Goal: Task Accomplishment & Management: Manage account settings

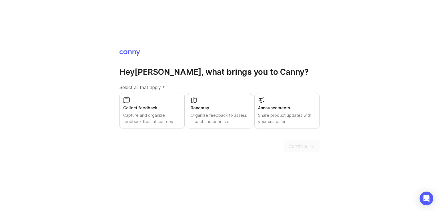
click at [214, 112] on div "Roadmap Organize feedback to assess impact and prioritize" at bounding box center [219, 110] width 65 height 35
click at [304, 147] on span "Continue" at bounding box center [297, 146] width 19 height 7
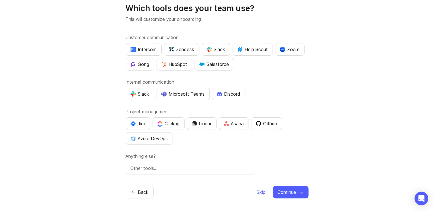
scroll to position [19, 0]
click at [259, 192] on span "Skip" at bounding box center [261, 192] width 9 height 7
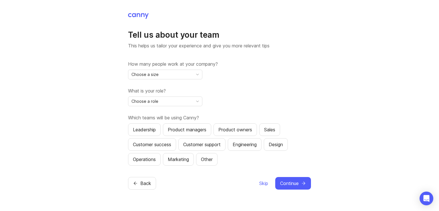
click at [169, 75] on div "Choose a size" at bounding box center [160, 74] width 65 height 9
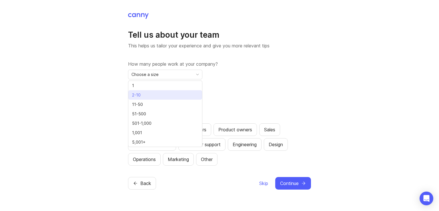
click at [142, 94] on span "2-10" at bounding box center [137, 95] width 11 height 6
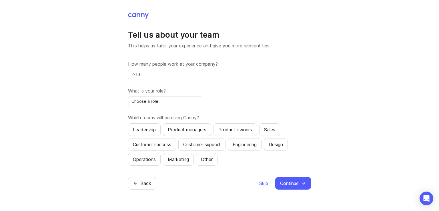
click at [164, 104] on div "Choose a role" at bounding box center [160, 101] width 65 height 9
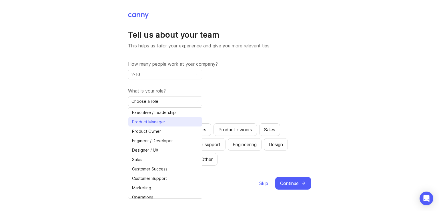
click at [163, 122] on span "Product Manager" at bounding box center [148, 122] width 33 height 6
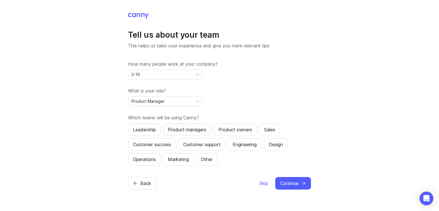
click at [193, 125] on button "Product managers" at bounding box center [187, 129] width 48 height 13
click at [290, 186] on span "Continue" at bounding box center [289, 183] width 19 height 7
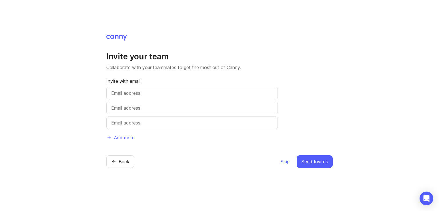
click at [142, 93] on input "text" at bounding box center [192, 93] width 162 height 7
type input "disha.rupareliya@corbitaltechnologies.com"
click at [316, 158] on span "Send Invites" at bounding box center [314, 161] width 26 height 7
click at [289, 160] on span "Skip" at bounding box center [284, 161] width 9 height 7
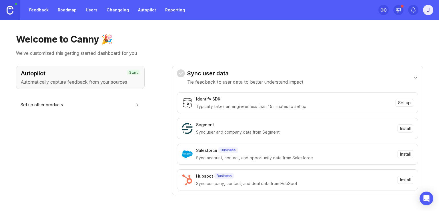
click at [64, 10] on link "Roadmap" at bounding box center [67, 10] width 26 height 10
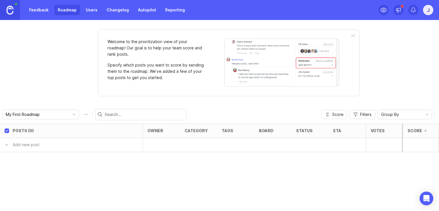
click at [426, 10] on div "j" at bounding box center [428, 10] width 10 height 10
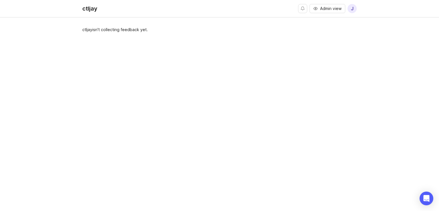
click at [354, 10] on span "j" at bounding box center [351, 8] width 9 height 9
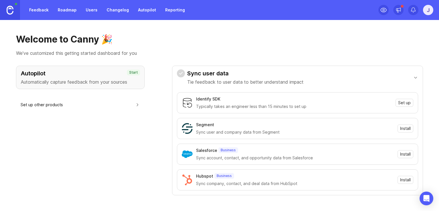
click at [10, 11] on img at bounding box center [10, 10] width 7 height 9
click at [71, 12] on link "Roadmap" at bounding box center [67, 10] width 26 height 10
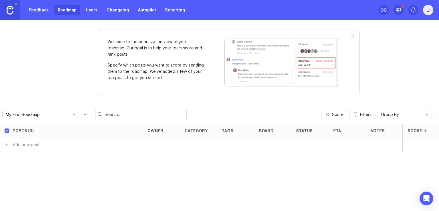
click at [81, 113] on button "Roadmap options" at bounding box center [85, 114] width 9 height 9
click at [41, 114] on input "My First Roadmap" at bounding box center [37, 114] width 63 height 6
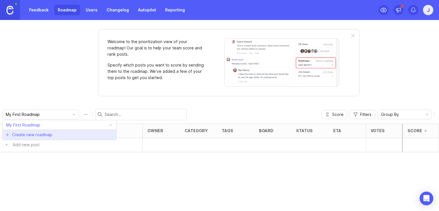
click at [29, 133] on span "Create new roadmap" at bounding box center [32, 135] width 40 height 6
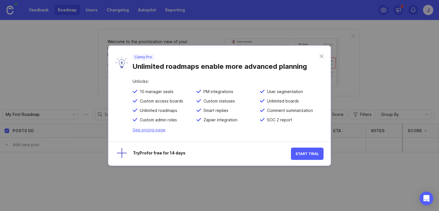
click at [302, 153] on span "Start Trial" at bounding box center [306, 154] width 23 height 4
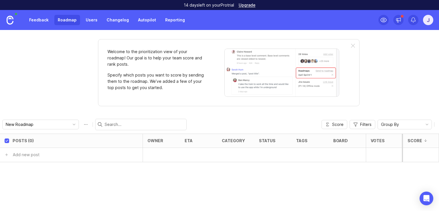
click at [81, 124] on button "Roadmap options" at bounding box center [85, 124] width 9 height 9
click at [39, 125] on input "New Roadmap" at bounding box center [37, 124] width 63 height 6
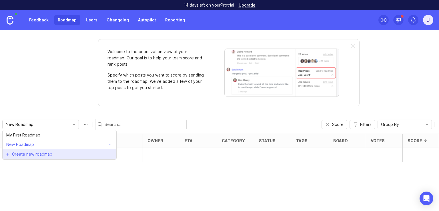
click at [42, 154] on span "Create new roadmap" at bounding box center [32, 154] width 40 height 6
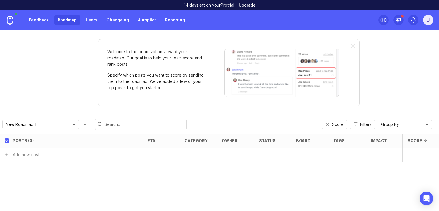
click at [50, 125] on input "New Roadmap 1" at bounding box center [37, 124] width 63 height 6
click at [44, 123] on input "New Roadmap 1" at bounding box center [37, 124] width 63 height 6
drag, startPoint x: 44, startPoint y: 123, endPoint x: 0, endPoint y: 123, distance: 43.7
click at [6, 123] on input "New Roadmap 1" at bounding box center [37, 124] width 63 height 6
click at [35, 80] on div "Welcome to the prioritization view of your roadmap! Our goal is to help your te…" at bounding box center [219, 120] width 439 height 181
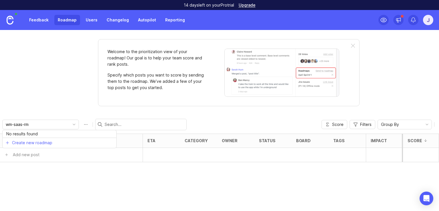
type input "New Roadmap 1"
click at [53, 122] on input "New Roadmap 1" at bounding box center [37, 124] width 63 height 6
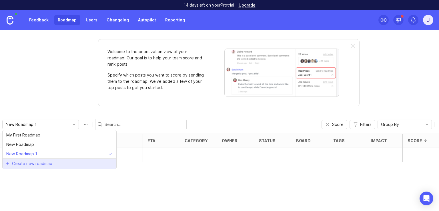
click at [55, 165] on li "Create new roadmap" at bounding box center [60, 164] width 114 height 10
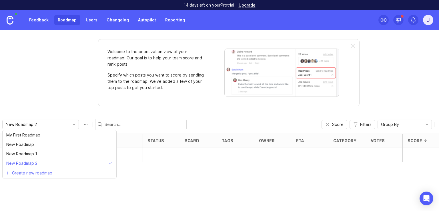
click at [48, 124] on input "New Roadmap 2" at bounding box center [37, 124] width 63 height 6
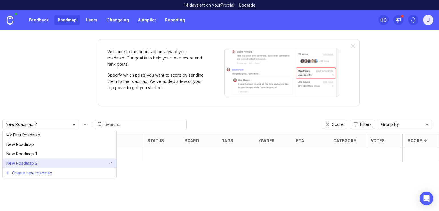
click at [41, 163] on li "New Roadmap 2" at bounding box center [60, 163] width 114 height 9
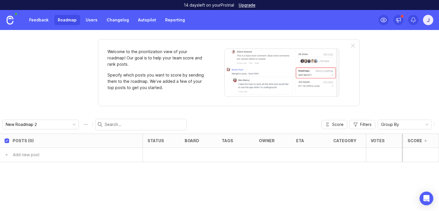
click at [81, 125] on button "Roadmap options" at bounding box center [85, 124] width 9 height 9
click at [50, 121] on input "New Roadmap 2" at bounding box center [41, 125] width 73 height 8
drag, startPoint x: 50, startPoint y: 122, endPoint x: 0, endPoint y: 122, distance: 49.7
click at [5, 122] on input "New Roadmap 2" at bounding box center [41, 125] width 73 height 8
type input "wm-saas-rm"
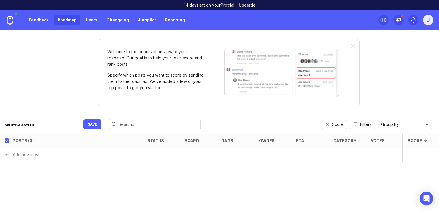
drag, startPoint x: 88, startPoint y: 123, endPoint x: 84, endPoint y: 122, distance: 4.5
type input "wm-saas-rm"
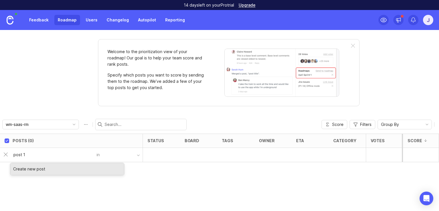
type input "post 1"
click at [114, 182] on div "Posts (0) status board tags owner eta category Votes Impact Effort Score post 1…" at bounding box center [219, 172] width 439 height 77
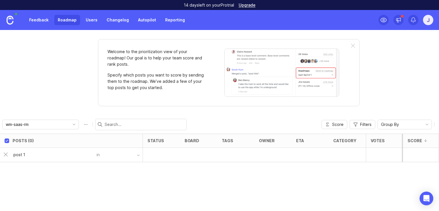
click at [54, 154] on input "post 1" at bounding box center [53, 155] width 80 height 6
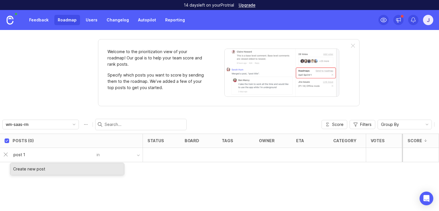
click at [42, 169] on div "Create new post" at bounding box center [67, 169] width 114 height 12
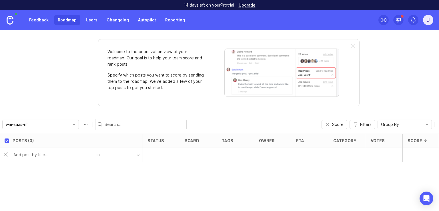
click at [70, 154] on input "text" at bounding box center [53, 155] width 80 height 6
type input "sfsdfsfsdfsfs"
click at [43, 170] on div "Posts (0) status board tags owner eta category Votes Impact Effort Score sfsdfs…" at bounding box center [219, 172] width 439 height 77
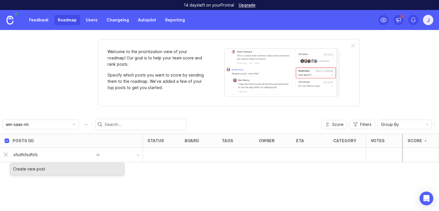
click at [61, 153] on input "sfsdfsfsdfsfs" at bounding box center [53, 155] width 80 height 6
click at [37, 169] on div "Create new post" at bounding box center [67, 169] width 114 height 12
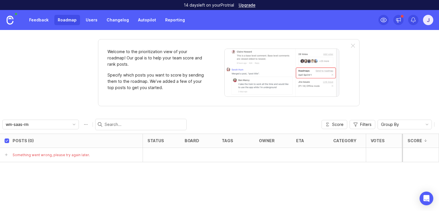
click at [37, 19] on link "Feedback" at bounding box center [39, 20] width 26 height 10
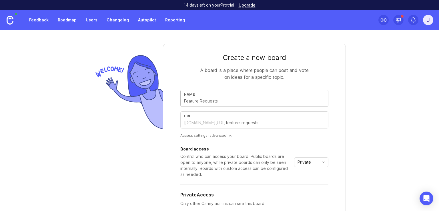
type input "b"
type input "bo"
type input "bor"
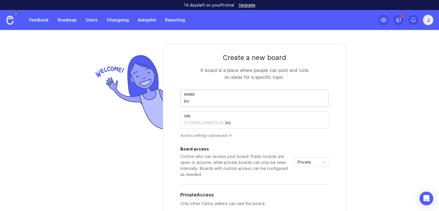
type input "bor"
type input "bora"
type input "borad"
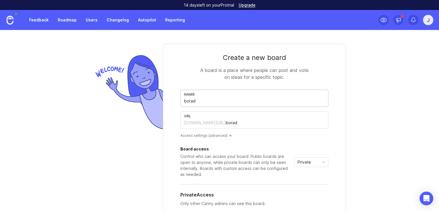
type input "borad1"
click at [186, 100] on input "borad1" at bounding box center [254, 101] width 141 height 6
type input "B"
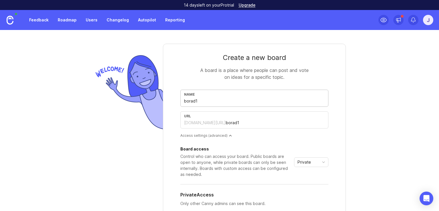
type input "b"
type input "Bo"
type input "bo"
type input "Boa"
type input "boa"
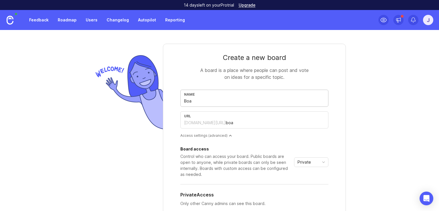
type input "Boar"
type input "boar"
type input "Board"
type input "board"
type input "Board1"
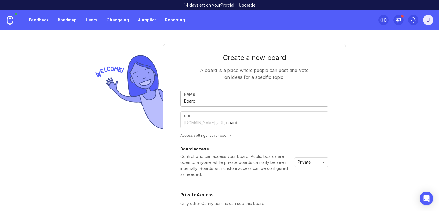
type input "board1"
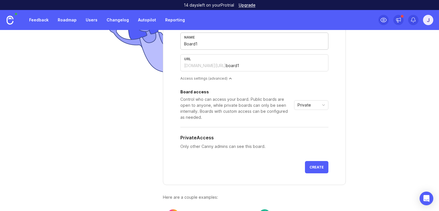
scroll to position [57, 0]
type input "Board1"
click at [311, 107] on div "Private" at bounding box center [306, 104] width 25 height 9
click at [306, 125] on span "Public" at bounding box center [301, 125] width 11 height 6
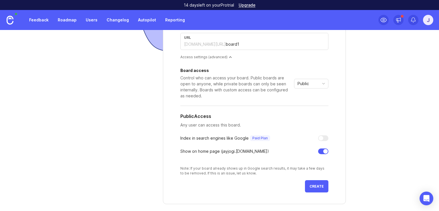
scroll to position [86, 0]
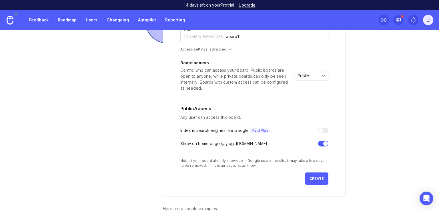
click at [315, 179] on span "Create" at bounding box center [316, 179] width 14 height 4
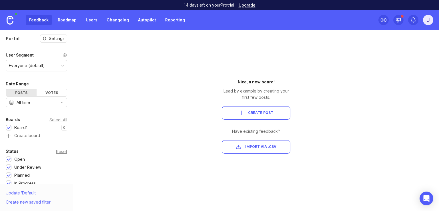
click at [268, 113] on span "Create Post" at bounding box center [260, 113] width 25 height 5
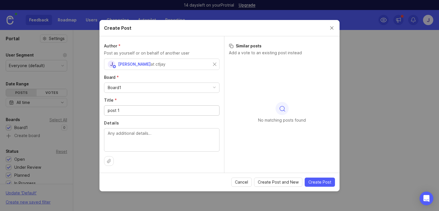
type input "post 1"
type textarea "post 1 descritption"
drag, startPoint x: 318, startPoint y: 181, endPoint x: 314, endPoint y: 181, distance: 3.4
click at [318, 181] on span "Create Post" at bounding box center [319, 182] width 23 height 6
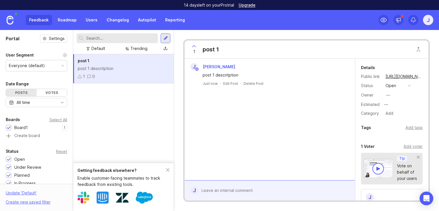
click at [394, 85] on div "open" at bounding box center [390, 86] width 11 height 6
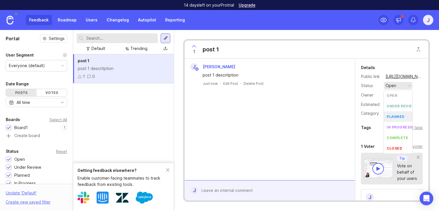
click at [399, 116] on div "planned" at bounding box center [395, 116] width 18 height 5
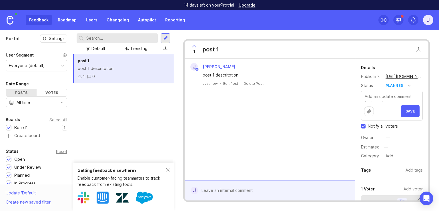
click at [412, 111] on button "Save" at bounding box center [410, 111] width 19 height 12
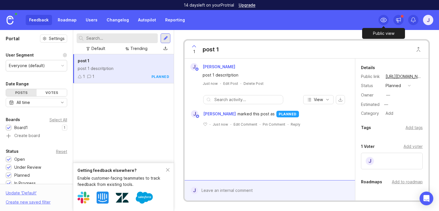
click at [383, 20] on icon at bounding box center [383, 20] width 7 height 7
click at [66, 20] on link "Roadmap" at bounding box center [67, 20] width 26 height 10
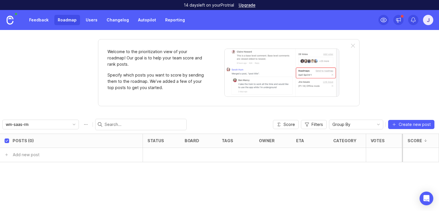
click at [53, 125] on input "wm-saas-rm" at bounding box center [37, 124] width 63 height 6
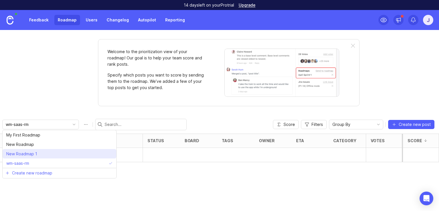
click at [26, 151] on span "New Roadmap 1" at bounding box center [21, 154] width 31 height 6
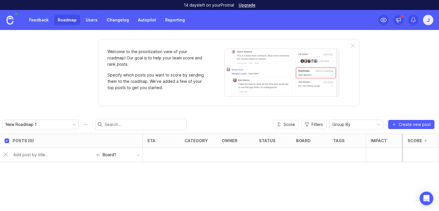
click at [121, 154] on button "Board1" at bounding box center [121, 154] width 43 height 11
click at [30, 151] on div at bounding box center [53, 154] width 87 height 11
click at [36, 154] on input "text" at bounding box center [53, 155] width 80 height 6
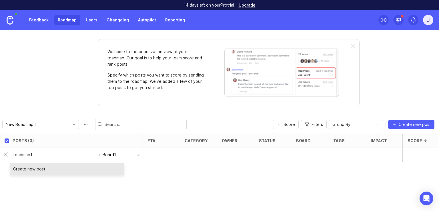
type input "roadmap1"
click at [42, 169] on div "Create new post" at bounding box center [67, 169] width 114 height 12
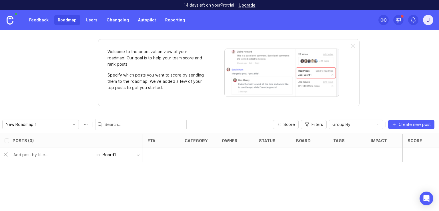
checkbox input "false"
click at [54, 155] on div "1 roadmap1" at bounding box center [70, 155] width 114 height 14
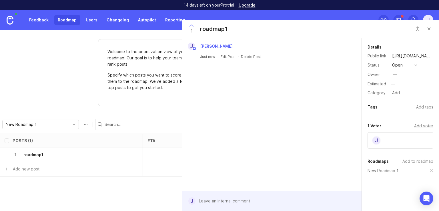
click at [409, 65] on button "open" at bounding box center [404, 64] width 29 height 7
click at [408, 97] on div "planned" at bounding box center [402, 96] width 18 height 5
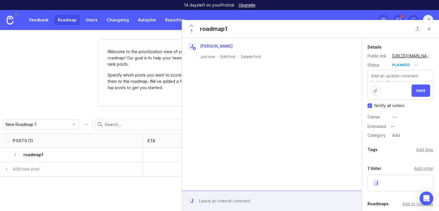
click at [419, 89] on span "Save" at bounding box center [420, 91] width 9 height 4
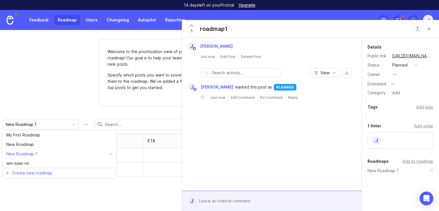
click at [36, 125] on input "New Roadmap 1" at bounding box center [37, 124] width 63 height 6
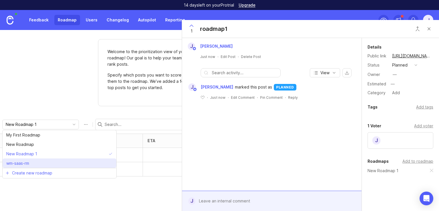
click at [25, 165] on span "wm-saas-rm" at bounding box center [17, 163] width 23 height 6
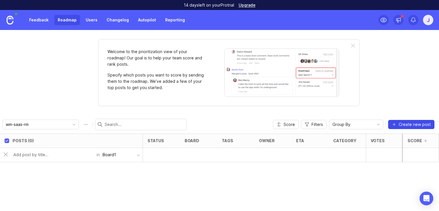
click at [422, 122] on span "Create new post" at bounding box center [414, 125] width 32 height 6
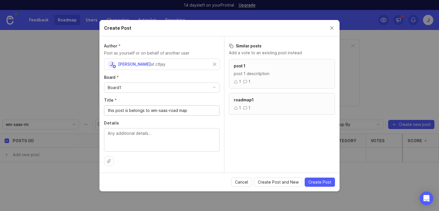
type input "this post is belongs to wm-saas-road map"
click at [157, 139] on textarea "Details" at bounding box center [162, 139] width 108 height 19
paste textarea "this post is belongs to wm-saas-road map"
type textarea "this post is belongs to wm-saas-road map"
click at [320, 183] on span "Create Post" at bounding box center [319, 182] width 23 height 6
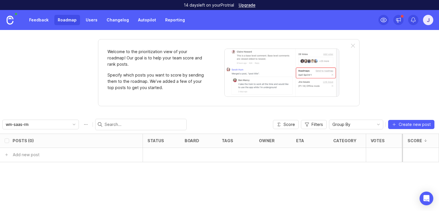
checkbox input "false"
click at [68, 155] on h6 "this post is belongs to wm-saas-road map" at bounding box center [65, 155] width 84 height 6
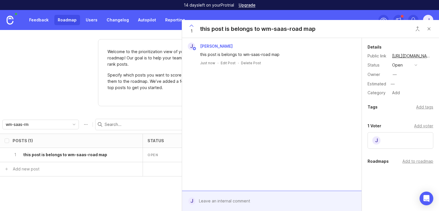
click at [404, 64] on button "open" at bounding box center [404, 64] width 29 height 7
click at [404, 97] on div "planned" at bounding box center [402, 96] width 18 height 5
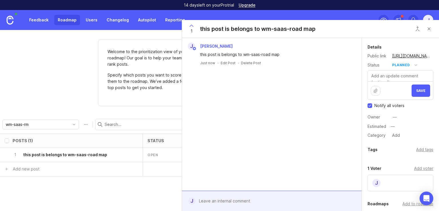
click at [416, 91] on span "Save" at bounding box center [420, 91] width 9 height 4
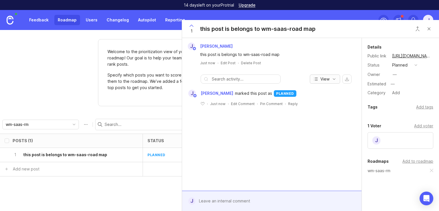
click at [328, 76] on button "View" at bounding box center [325, 79] width 30 height 9
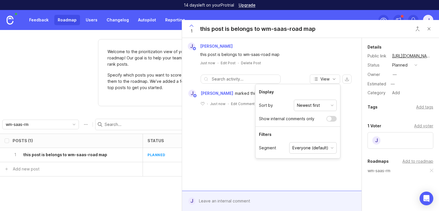
click at [67, 83] on div "Welcome to the prioritization view of your roadmap! Our goal is to help your te…" at bounding box center [219, 120] width 439 height 181
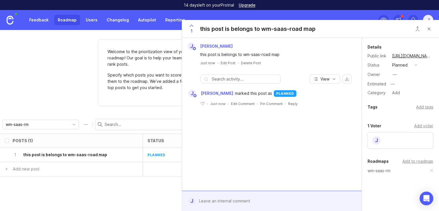
click at [429, 29] on button "Close button" at bounding box center [428, 28] width 11 height 11
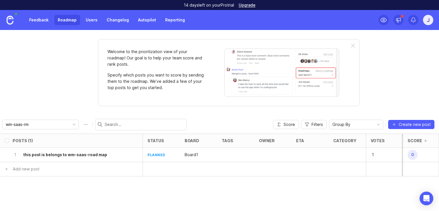
click at [67, 23] on link "Roadmap" at bounding box center [67, 20] width 26 height 10
click at [67, 21] on link "Roadmap" at bounding box center [67, 20] width 26 height 10
click at [355, 47] on div "Welcome to the prioritization view of your roadmap! Our goal is to help your te…" at bounding box center [228, 72] width 261 height 67
drag, startPoint x: 143, startPoint y: 51, endPoint x: 186, endPoint y: 48, distance: 42.7
click at [186, 48] on div "Welcome to the prioritization view of your roadmap! Our goal is to help your te…" at bounding box center [228, 72] width 261 height 67
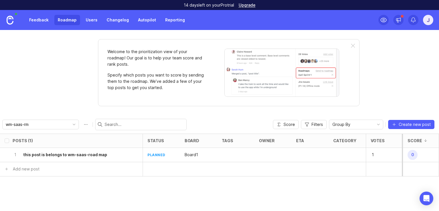
click at [133, 51] on p "Welcome to the prioritization view of your roadmap! Our goal is to help your te…" at bounding box center [155, 58] width 97 height 19
drag, startPoint x: 145, startPoint y: 82, endPoint x: 189, endPoint y: 85, distance: 44.7
click at [189, 85] on p "Specify which posts you want to score by sending them to the roadmap. We’ve add…" at bounding box center [155, 81] width 97 height 19
click at [143, 91] on div "Welcome to the prioritization view of your roadmap! Our goal is to help your te…" at bounding box center [155, 73] width 97 height 48
click at [74, 154] on h6 "this post is belongs to wm-saas-road map" at bounding box center [65, 155] width 84 height 6
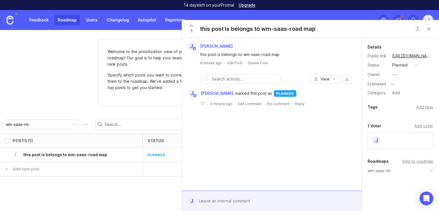
click at [404, 161] on div "Add to roadmap" at bounding box center [417, 161] width 31 height 6
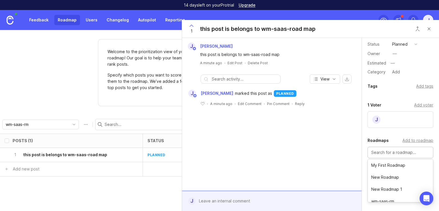
scroll to position [33, 0]
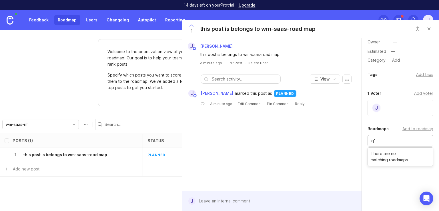
type input "q1"
click at [416, 127] on div "Add to roadmap" at bounding box center [417, 129] width 31 height 6
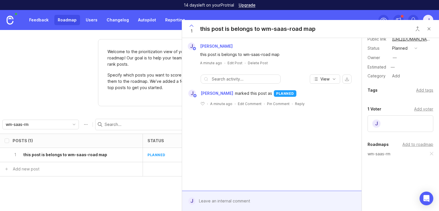
click at [430, 29] on button "Close button" at bounding box center [428, 28] width 11 height 11
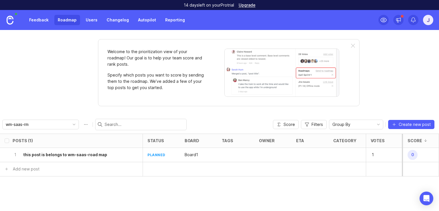
click at [12, 22] on img at bounding box center [10, 20] width 7 height 9
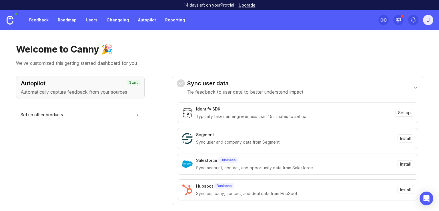
click at [67, 21] on link "Roadmap" at bounding box center [67, 20] width 26 height 10
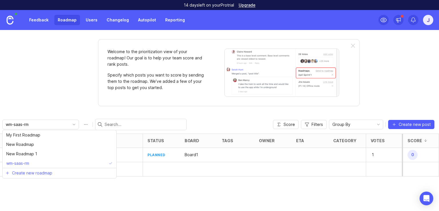
click at [40, 123] on input "wm-saas-rm" at bounding box center [37, 124] width 63 height 6
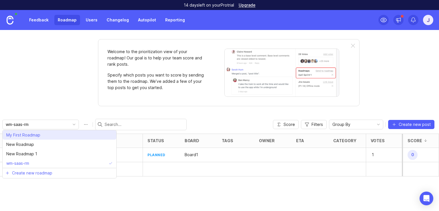
click at [38, 136] on span "My First Roadmap" at bounding box center [23, 135] width 34 height 6
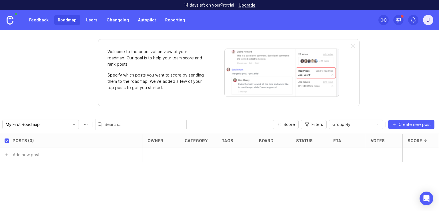
click at [33, 124] on input "My First Roadmap" at bounding box center [37, 124] width 63 height 6
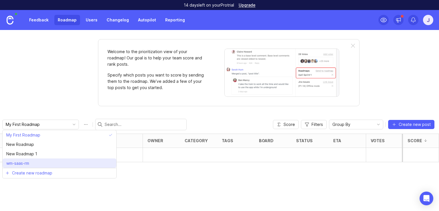
click at [28, 163] on span "wm-saas-rm" at bounding box center [17, 163] width 23 height 6
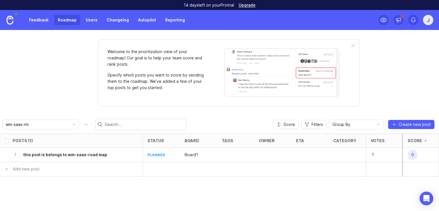
scroll to position [15, 0]
click at [29, 123] on input "wm-saas-rm" at bounding box center [37, 124] width 63 height 6
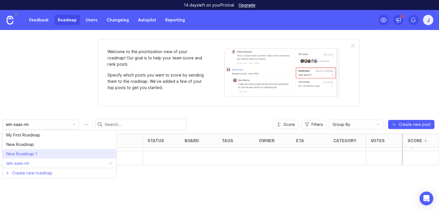
click at [28, 155] on span "New Roadmap 1" at bounding box center [21, 154] width 31 height 6
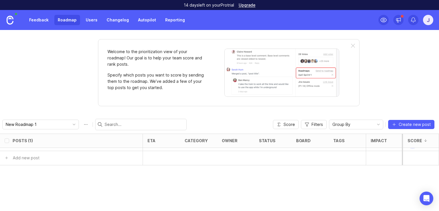
click at [81, 124] on button "Roadmap options" at bounding box center [85, 124] width 9 height 9
click at [43, 126] on input "New Roadmap 1" at bounding box center [37, 124] width 63 height 6
click at [26, 125] on input "My First Roadmap" at bounding box center [37, 124] width 63 height 6
click at [67, 21] on link "Roadmap" at bounding box center [67, 20] width 26 height 10
click at [9, 19] on img at bounding box center [10, 20] width 7 height 9
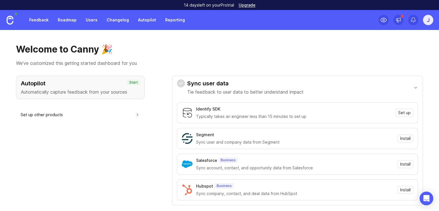
click at [425, 19] on div "j" at bounding box center [428, 20] width 10 height 10
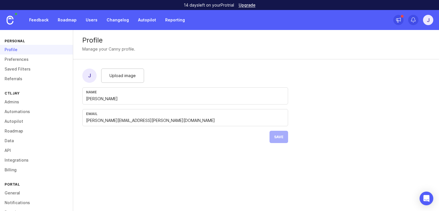
click at [18, 134] on link "Roadmap" at bounding box center [36, 131] width 73 height 10
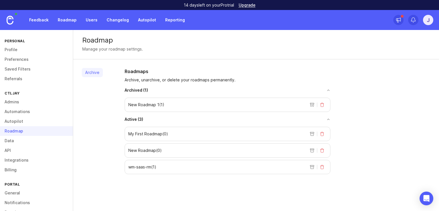
click at [20, 68] on link "Saved Filters" at bounding box center [36, 69] width 73 height 10
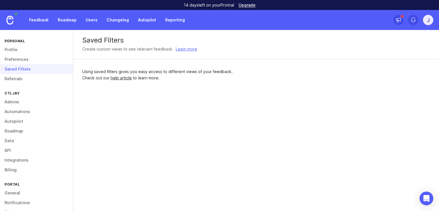
click at [6, 78] on link "Referrals" at bounding box center [36, 79] width 73 height 10
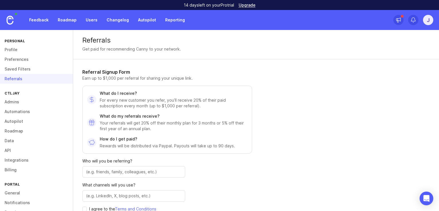
click at [7, 103] on link "Admins" at bounding box center [36, 102] width 73 height 10
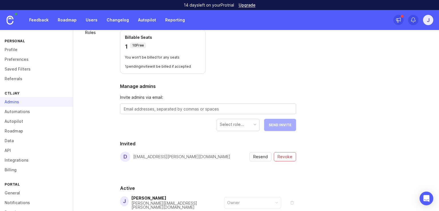
scroll to position [83, 0]
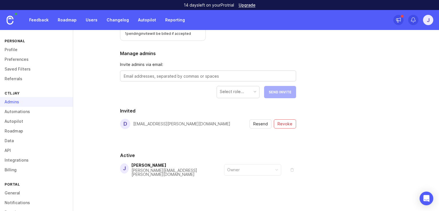
click at [14, 112] on link "Automations" at bounding box center [36, 112] width 73 height 10
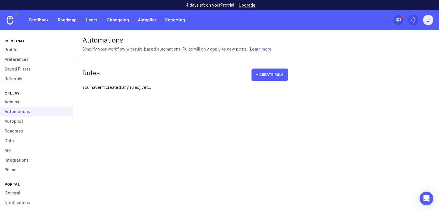
click at [6, 121] on link "Autopilot" at bounding box center [36, 122] width 73 height 10
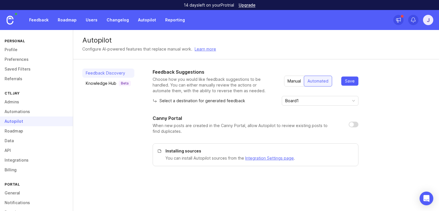
click at [13, 132] on link "Roadmap" at bounding box center [36, 131] width 73 height 10
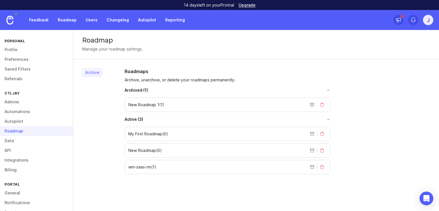
click at [142, 132] on p "My First Roadmap ( 0 )" at bounding box center [148, 134] width 40 height 6
click at [12, 141] on link "Data" at bounding box center [36, 141] width 73 height 10
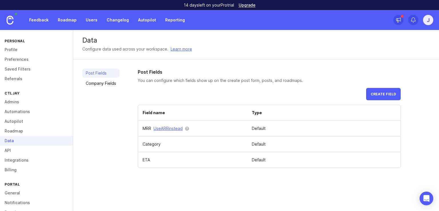
click at [385, 93] on span "Create field" at bounding box center [382, 94] width 25 height 4
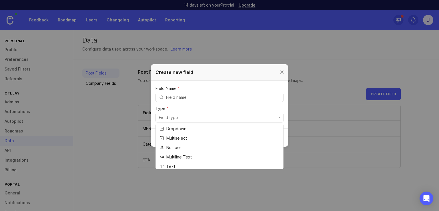
click at [183, 119] on input "toggle menu" at bounding box center [216, 118] width 115 height 6
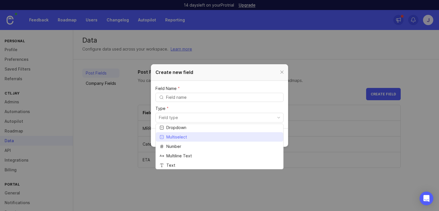
scroll to position [1, 0]
click at [286, 70] on header "Create new field" at bounding box center [219, 72] width 137 height 17
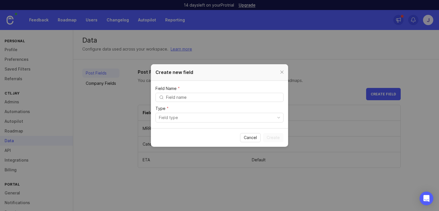
click at [281, 71] on div at bounding box center [282, 72] width 7 height 7
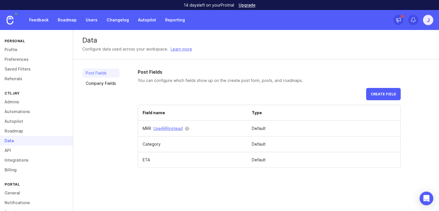
click at [103, 83] on link "Company Fields" at bounding box center [100, 83] width 37 height 9
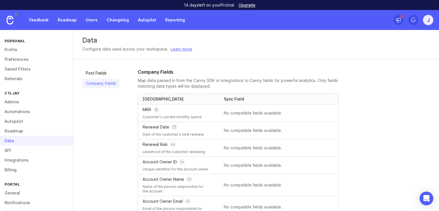
click at [9, 150] on link "API" at bounding box center [36, 151] width 73 height 10
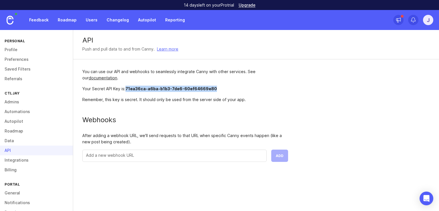
drag, startPoint x: 127, startPoint y: 90, endPoint x: 288, endPoint y: 89, distance: 160.5
click at [288, 89] on div "Your Secret API Key is: 71ea36ca-a6ba-b1b3-7de6-60ef64669e80" at bounding box center [185, 89] width 206 height 6
click at [141, 109] on div "You can use our API and webhooks to seamlessly integrate Canny with other servi…" at bounding box center [185, 115] width 224 height 112
drag, startPoint x: 126, startPoint y: 89, endPoint x: 277, endPoint y: 89, distance: 151.7
click at [277, 89] on div "Your Secret API Key is: 71ea36ca-a6ba-b1b3-7de6-60ef64669e80" at bounding box center [185, 89] width 206 height 6
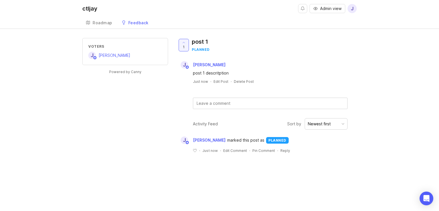
click at [86, 3] on link "ctljay" at bounding box center [92, 8] width 20 height 17
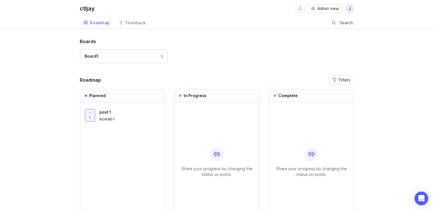
click at [86, 11] on div "ctljay" at bounding box center [87, 9] width 15 height 6
click at [344, 81] on span "Filters" at bounding box center [344, 80] width 11 height 6
click at [163, 75] on div "Boards Board1 1 Roadmap Filters Planned 1 post 1 Board1 In Progress Share your …" at bounding box center [217, 135] width 274 height 194
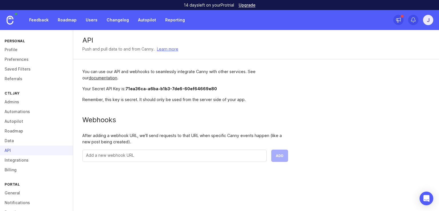
click at [19, 158] on link "Integrations" at bounding box center [36, 160] width 73 height 10
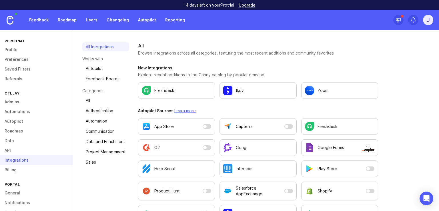
scroll to position [115, 0]
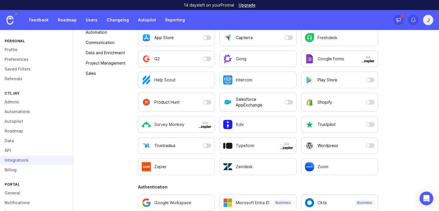
click at [14, 171] on link "Billing" at bounding box center [36, 170] width 73 height 10
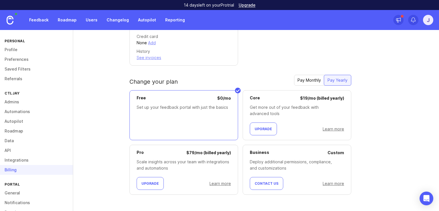
scroll to position [147, 0]
click at [12, 193] on link "General" at bounding box center [36, 193] width 73 height 10
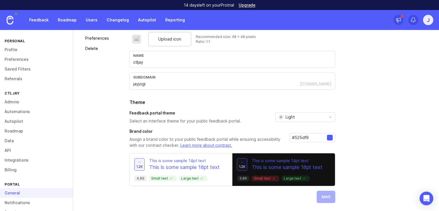
scroll to position [52, 0]
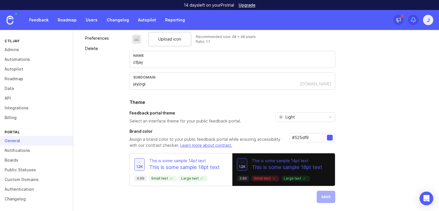
click at [21, 151] on link "Notifications" at bounding box center [36, 151] width 73 height 10
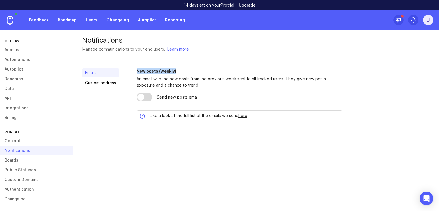
drag, startPoint x: 134, startPoint y: 71, endPoint x: 187, endPoint y: 70, distance: 52.9
click at [187, 70] on div "Emails Custom address New posts (weekly) An email with the new posts from the p…" at bounding box center [256, 94] width 366 height 71
drag, startPoint x: 167, startPoint y: 75, endPoint x: 171, endPoint y: 73, distance: 3.7
click at [168, 75] on div "New posts (weekly) An email with the new posts from the previous week sent to a…" at bounding box center [240, 94] width 206 height 53
click at [168, 71] on div "New posts (weekly)" at bounding box center [240, 71] width 206 height 6
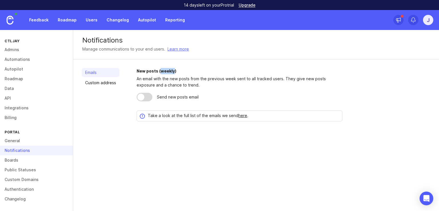
click at [168, 71] on div "New posts (weekly)" at bounding box center [240, 71] width 206 height 6
click at [65, 22] on link "Roadmap" at bounding box center [67, 20] width 26 height 10
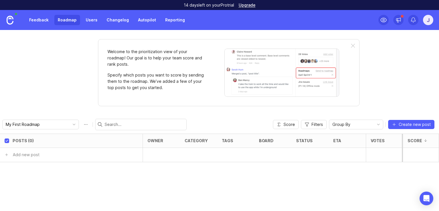
click at [23, 122] on input "My First Roadmap" at bounding box center [37, 124] width 63 height 6
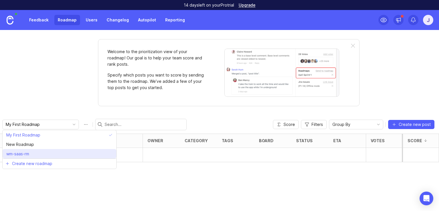
click at [26, 153] on span "wm-saas-rm" at bounding box center [17, 154] width 23 height 6
type input "wm-saas-rm"
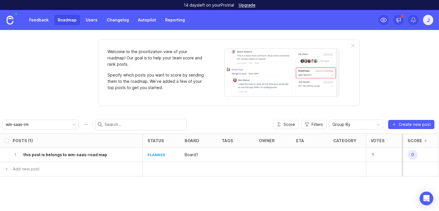
click at [59, 155] on h6 "this post is belongs to wm-saas-road map" at bounding box center [65, 155] width 84 height 6
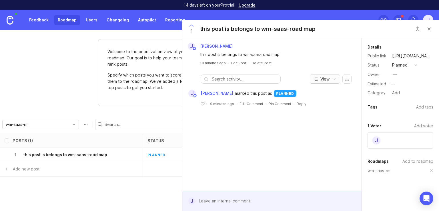
click at [333, 80] on icon "button" at bounding box center [334, 79] width 5 height 5
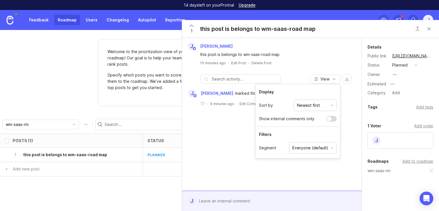
click at [306, 56] on div "this post is belongs to wm-saas-road map" at bounding box center [275, 54] width 150 height 6
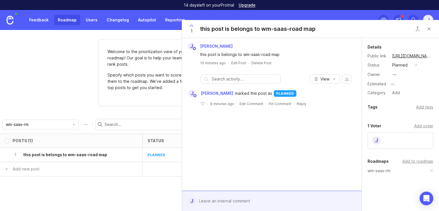
click at [216, 200] on textarea at bounding box center [275, 201] width 161 height 11
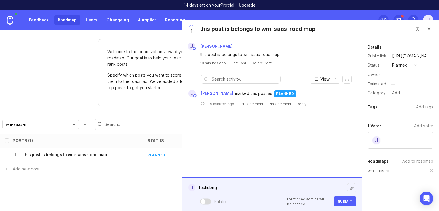
type textarea "testiubng"
click at [352, 203] on button "Submit" at bounding box center [344, 202] width 23 height 10
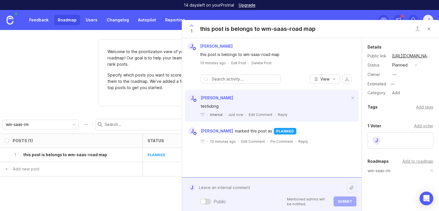
click at [244, 193] on textarea at bounding box center [270, 187] width 151 height 11
click at [205, 202] on div at bounding box center [203, 201] width 5 height 5
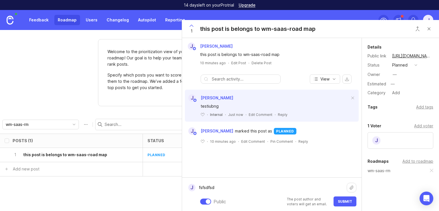
click at [206, 203] on div at bounding box center [205, 202] width 11 height 6
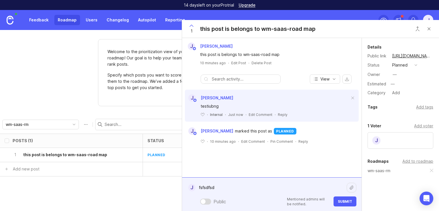
click at [228, 185] on textarea "fsfsdfsd" at bounding box center [270, 187] width 151 height 11
drag, startPoint x: 228, startPoint y: 185, endPoint x: 171, endPoint y: 180, distance: 56.8
click at [195, 182] on textarea "fsfsdfsd" at bounding box center [270, 187] width 151 height 11
type textarea "ok kai dav pn karvantuta tke"
click at [344, 203] on span "Submit" at bounding box center [345, 201] width 14 height 4
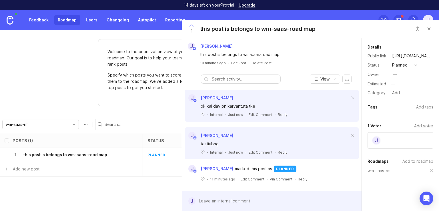
click at [408, 64] on button "planned" at bounding box center [404, 64] width 29 height 7
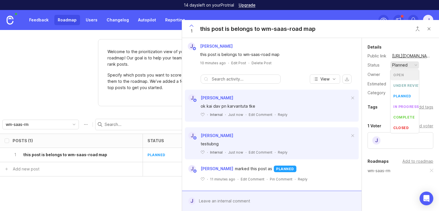
click at [427, 75] on div "Owner —" at bounding box center [400, 74] width 66 height 9
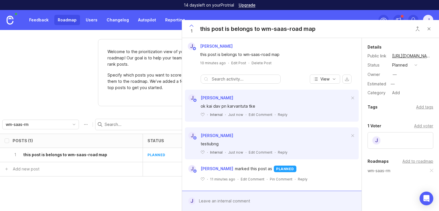
click at [433, 55] on button "copy icon" at bounding box center [437, 56] width 8 height 8
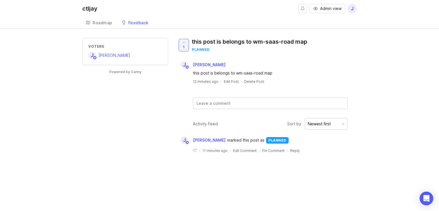
click at [215, 101] on textarea at bounding box center [270, 103] width 154 height 11
click at [331, 8] on span "Admin view" at bounding box center [330, 9] width 21 height 6
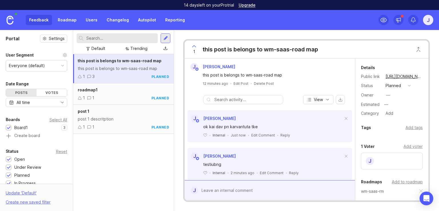
click at [430, 20] on div "j" at bounding box center [428, 20] width 10 height 10
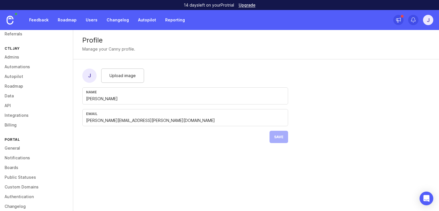
scroll to position [52, 0]
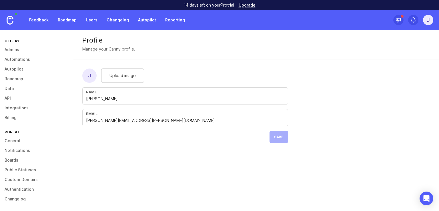
click at [14, 159] on link "Boards" at bounding box center [36, 160] width 73 height 10
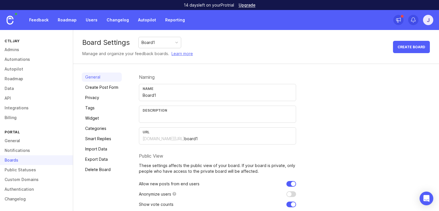
click at [97, 97] on link "Privacy" at bounding box center [102, 97] width 40 height 9
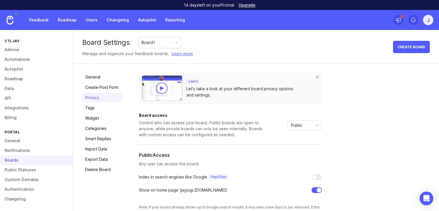
click at [93, 88] on link "Create Post Form" at bounding box center [102, 87] width 40 height 9
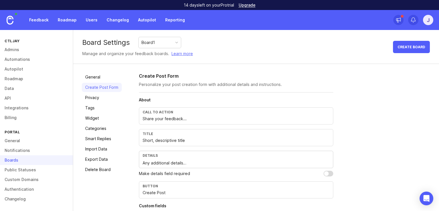
click at [13, 140] on link "General" at bounding box center [36, 141] width 73 height 10
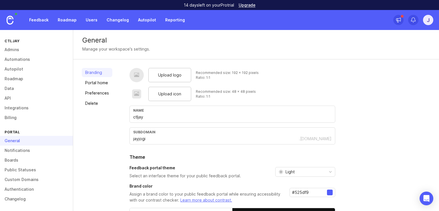
click at [90, 84] on link "Portal home" at bounding box center [97, 82] width 31 height 9
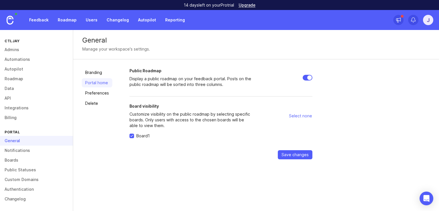
click at [93, 94] on link "Preferences" at bounding box center [97, 93] width 31 height 9
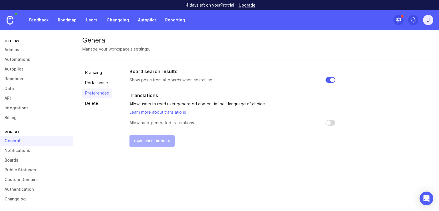
click at [11, 49] on link "Admins" at bounding box center [36, 50] width 73 height 10
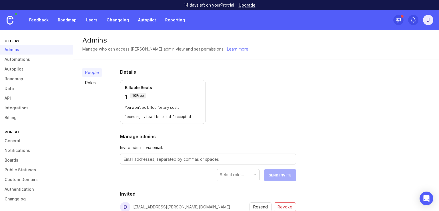
scroll to position [83, 0]
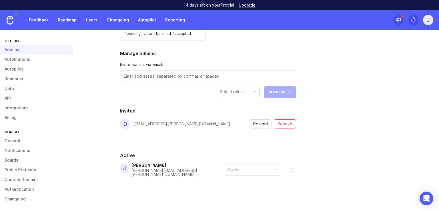
click at [13, 60] on link "Automations" at bounding box center [36, 60] width 73 height 10
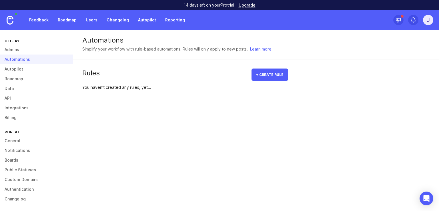
click at [10, 89] on link "Data" at bounding box center [36, 89] width 73 height 10
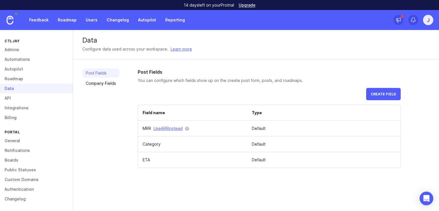
click at [18, 109] on link "Integrations" at bounding box center [36, 108] width 73 height 10
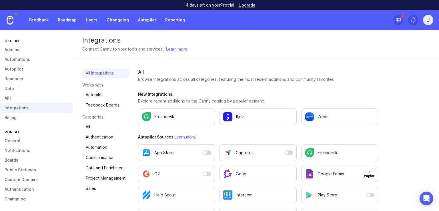
click at [9, 120] on link "Billing" at bounding box center [36, 118] width 73 height 10
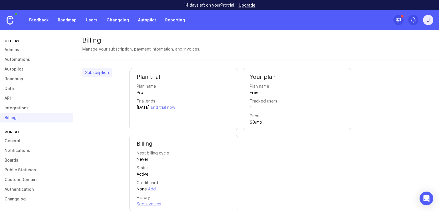
click at [10, 141] on link "General" at bounding box center [36, 141] width 73 height 10
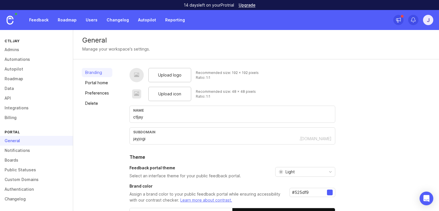
click at [19, 151] on link "Notifications" at bounding box center [36, 151] width 73 height 10
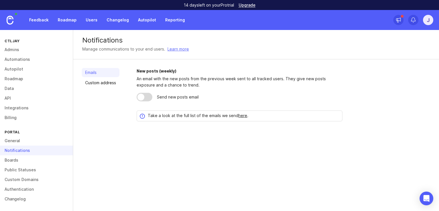
click at [15, 142] on link "General" at bounding box center [36, 141] width 73 height 10
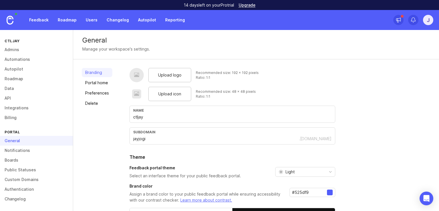
click at [101, 92] on link "Preferences" at bounding box center [97, 93] width 31 height 9
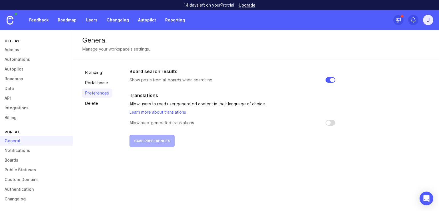
click at [99, 86] on link "Portal home" at bounding box center [97, 82] width 31 height 9
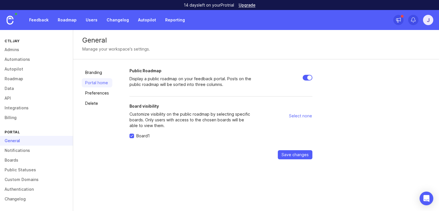
click at [15, 149] on link "Notifications" at bounding box center [36, 151] width 73 height 10
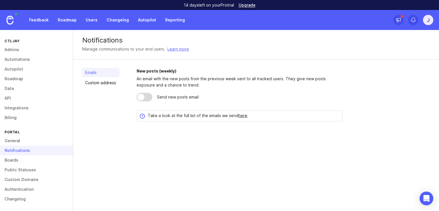
click at [17, 160] on link "Boards" at bounding box center [36, 160] width 73 height 10
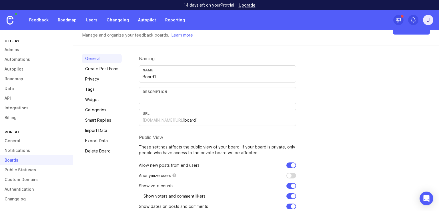
scroll to position [52, 0]
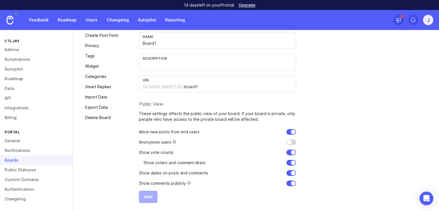
click at [292, 142] on input "checkbox" at bounding box center [291, 142] width 10 height 6
checkbox input "true"
click at [146, 195] on span "Save" at bounding box center [147, 197] width 9 height 4
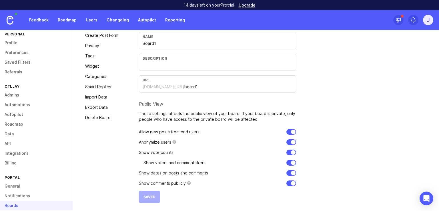
scroll to position [0, 0]
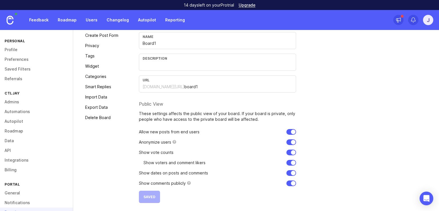
click at [67, 20] on link "Roadmap" at bounding box center [67, 20] width 26 height 10
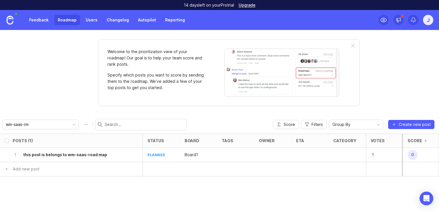
click at [54, 154] on h6 "this post is belongs to wm-saas-road map" at bounding box center [65, 155] width 84 height 6
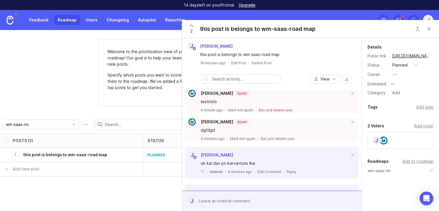
click at [428, 29] on button "Close button" at bounding box center [428, 28] width 11 height 11
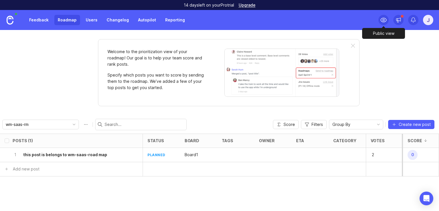
click at [386, 20] on icon at bounding box center [383, 20] width 7 height 7
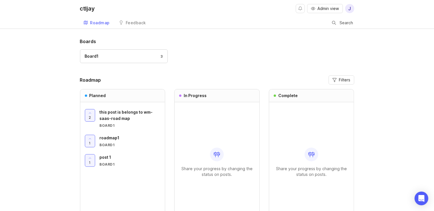
click at [122, 113] on span "this post is belongs to wm-saas-road map" at bounding box center [126, 115] width 53 height 11
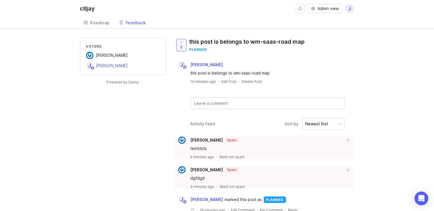
click at [231, 158] on p "Mark not spam" at bounding box center [232, 157] width 25 height 5
click at [89, 6] on div "ctljay" at bounding box center [87, 9] width 15 height 6
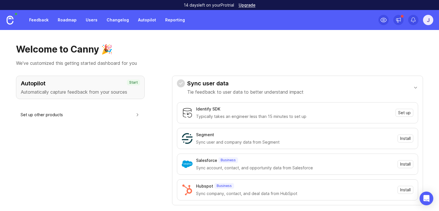
click at [427, 18] on div "j" at bounding box center [428, 20] width 10 height 10
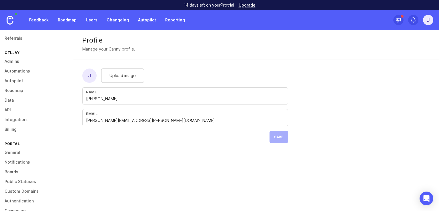
scroll to position [52, 0]
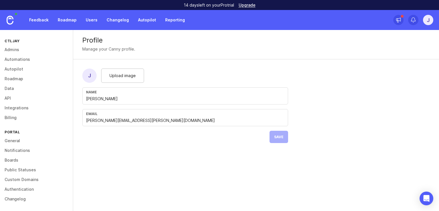
click at [15, 140] on link "General" at bounding box center [36, 141] width 73 height 10
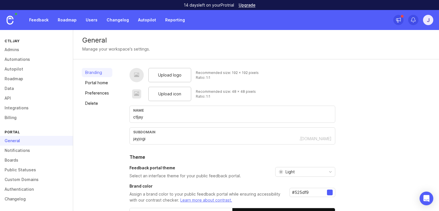
click at [93, 93] on link "Preferences" at bounding box center [97, 93] width 31 height 9
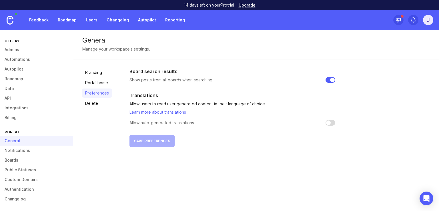
click at [94, 81] on link "Portal home" at bounding box center [97, 82] width 31 height 9
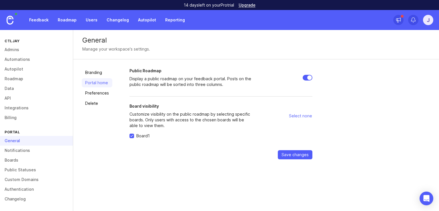
click at [16, 151] on link "Notifications" at bounding box center [36, 151] width 73 height 10
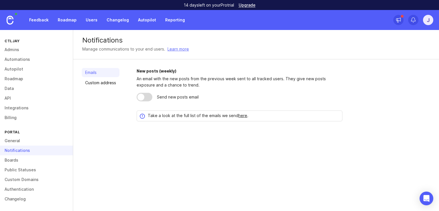
click at [9, 161] on link "Boards" at bounding box center [36, 160] width 73 height 10
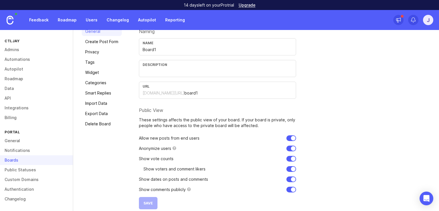
scroll to position [52, 0]
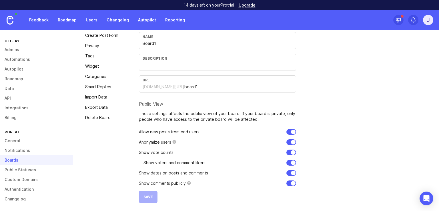
click at [291, 141] on input "checkbox" at bounding box center [291, 142] width 10 height 6
click at [146, 198] on span "Save" at bounding box center [147, 197] width 9 height 4
click at [290, 142] on input "checkbox" at bounding box center [291, 142] width 10 height 6
checkbox input "true"
click at [150, 196] on span "Save" at bounding box center [147, 197] width 9 height 4
